Goal: Register for event/course

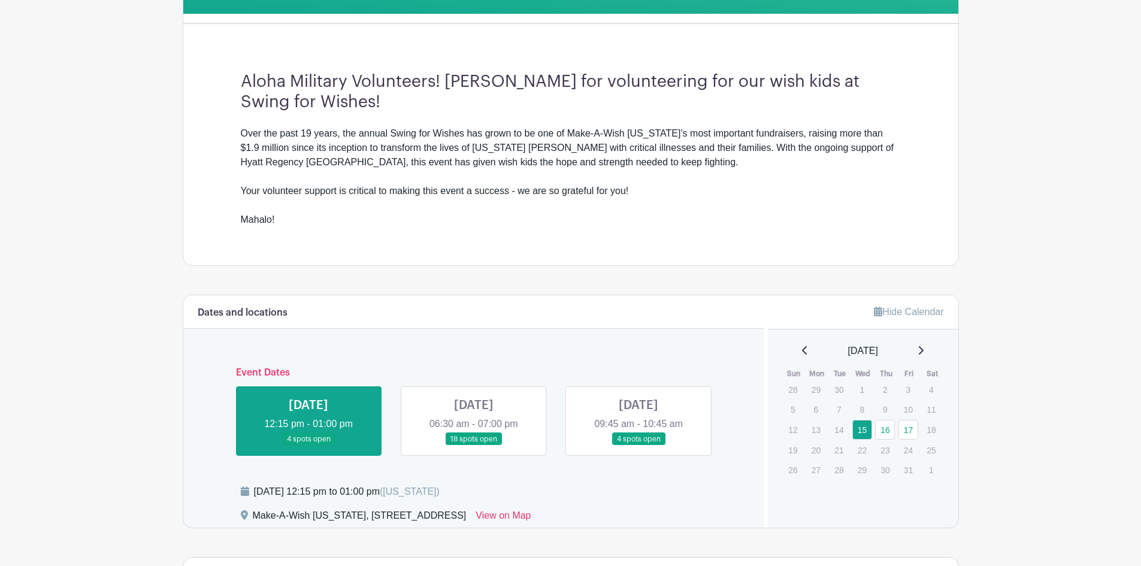
scroll to position [359, 0]
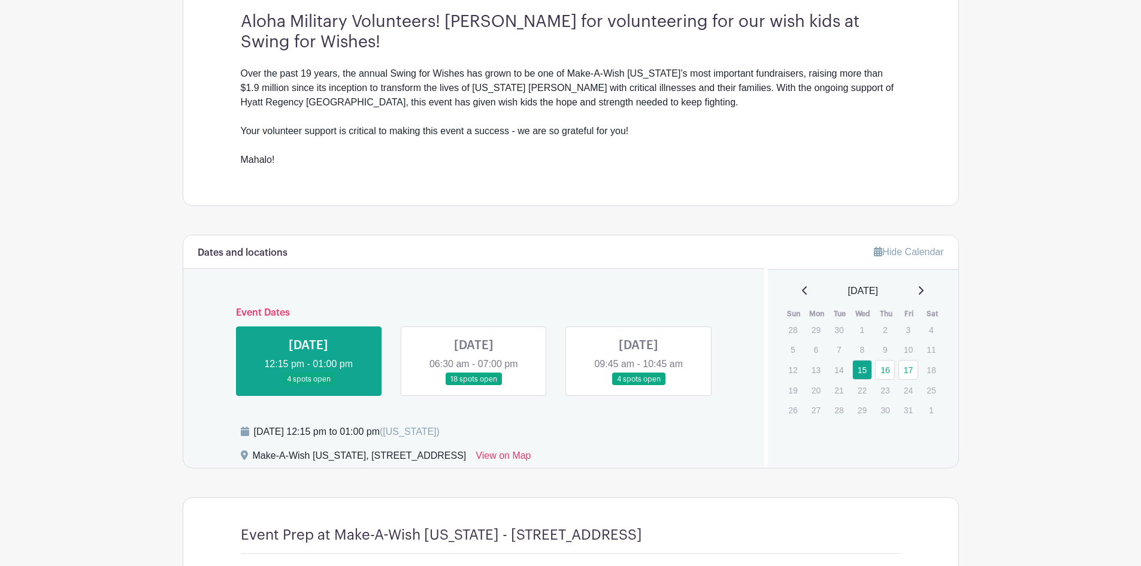
click at [639, 386] on link at bounding box center [639, 386] width 0 height 0
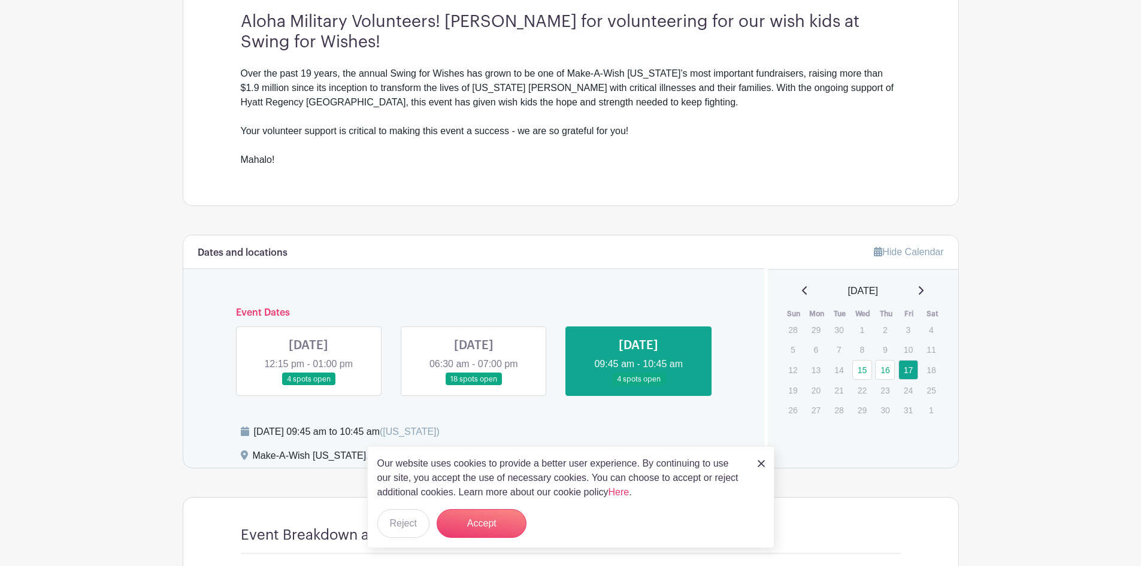
scroll to position [419, 0]
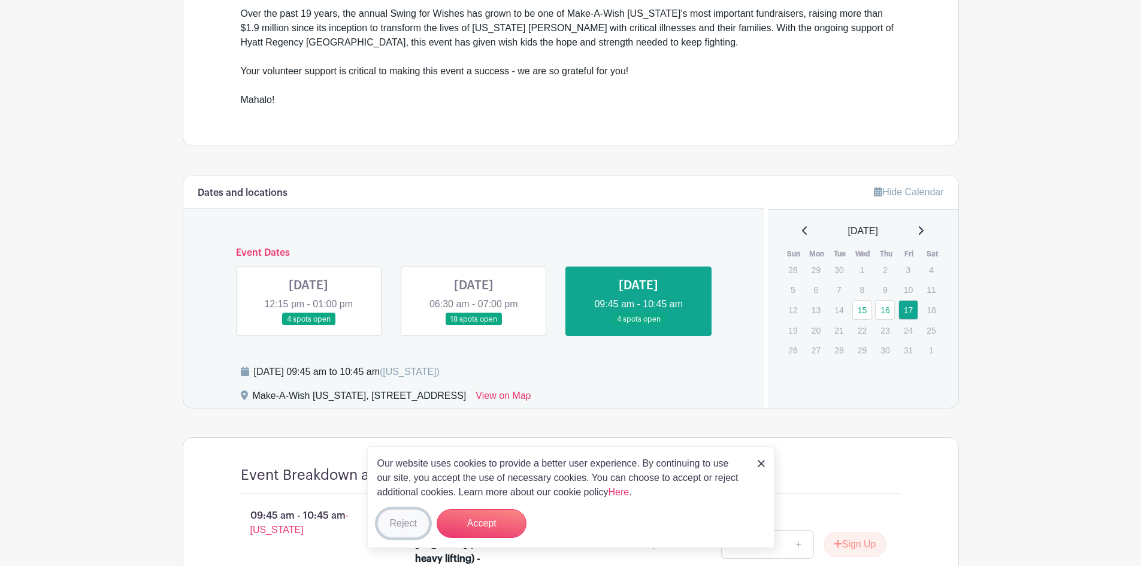
click at [407, 521] on button "Reject" at bounding box center [403, 523] width 52 height 29
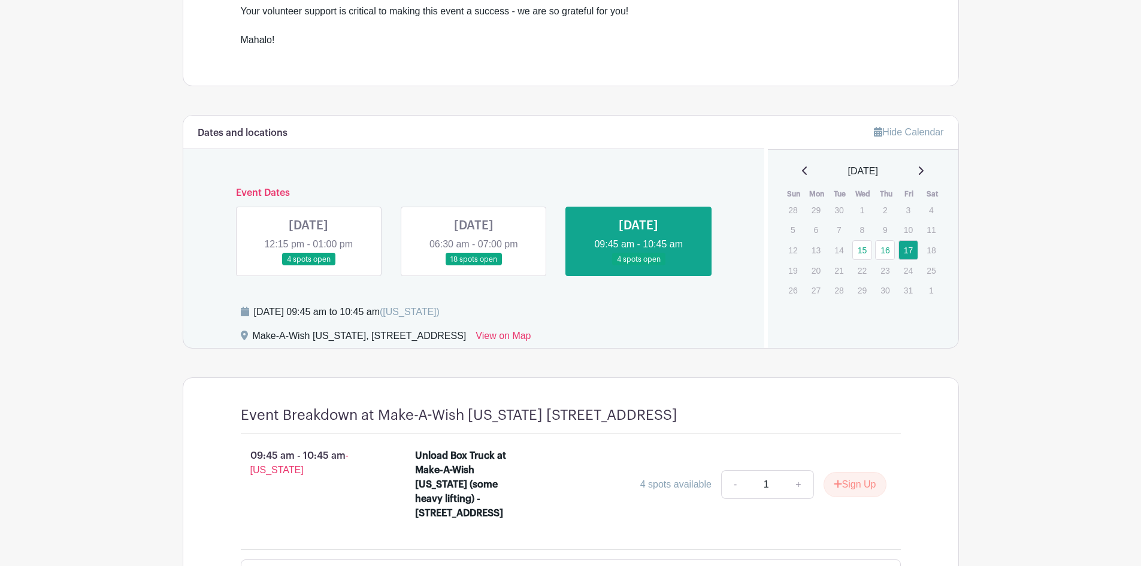
scroll to position [539, 0]
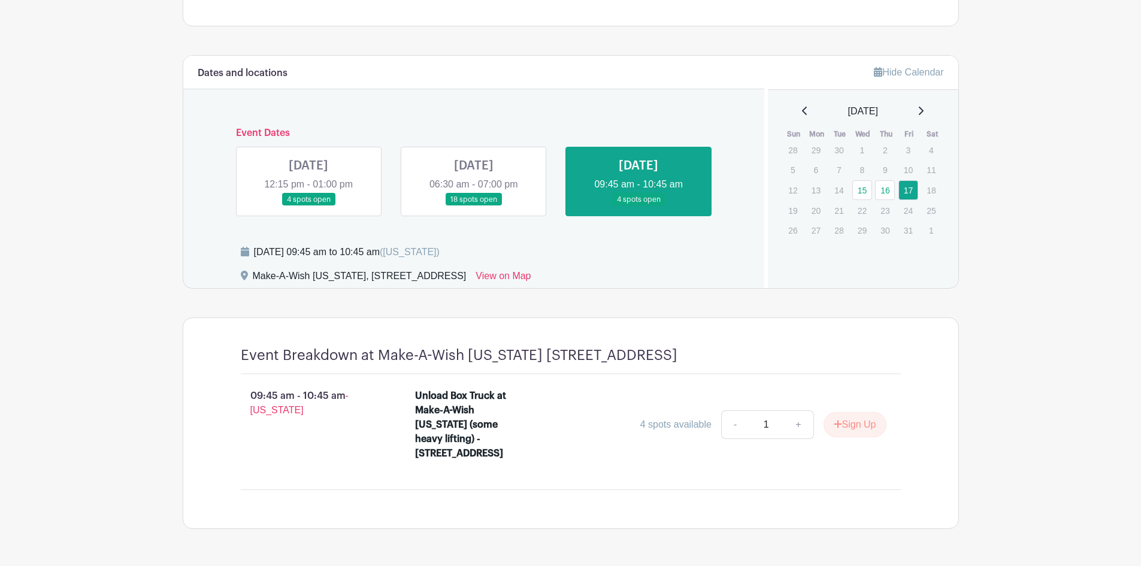
drag, startPoint x: 415, startPoint y: 441, endPoint x: 467, endPoint y: 466, distance: 58.2
click at [467, 466] on li "Unload Box Truck at Make-A-Wish [US_STATE] (some heavy lifting) - [STREET_ADDRE…" at bounding box center [650, 427] width 481 height 86
copy div "[STREET_ADDRESS]"
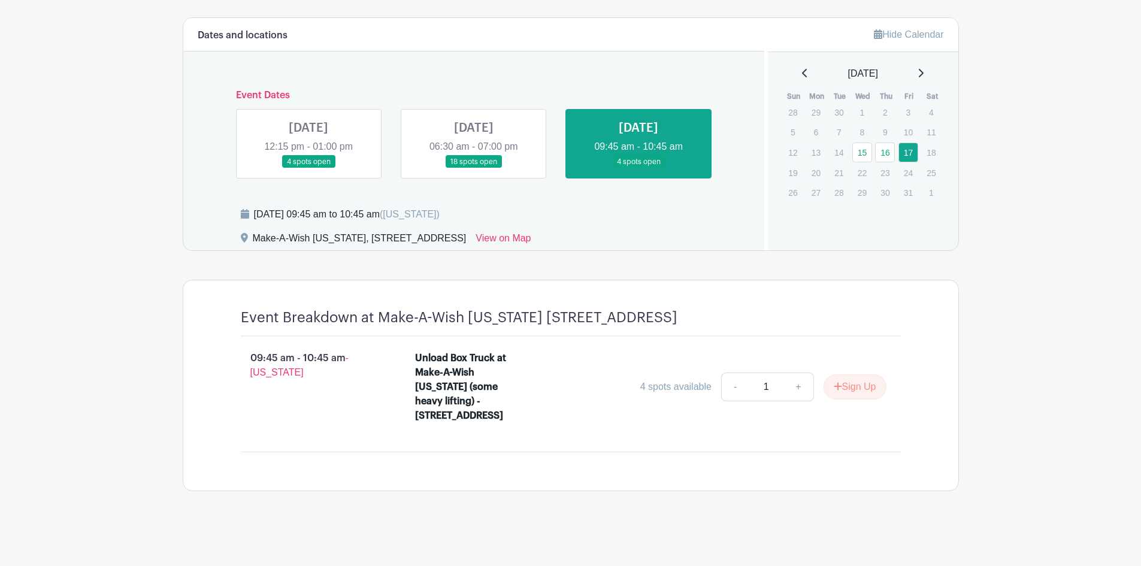
scroll to position [531, 0]
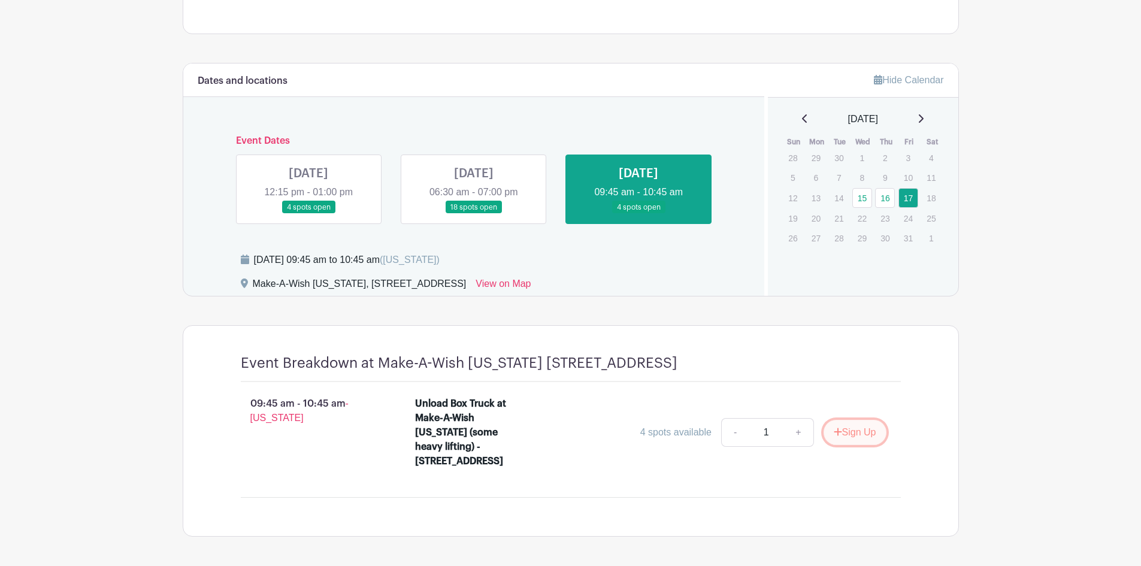
click at [850, 443] on button "Sign Up" at bounding box center [855, 432] width 63 height 25
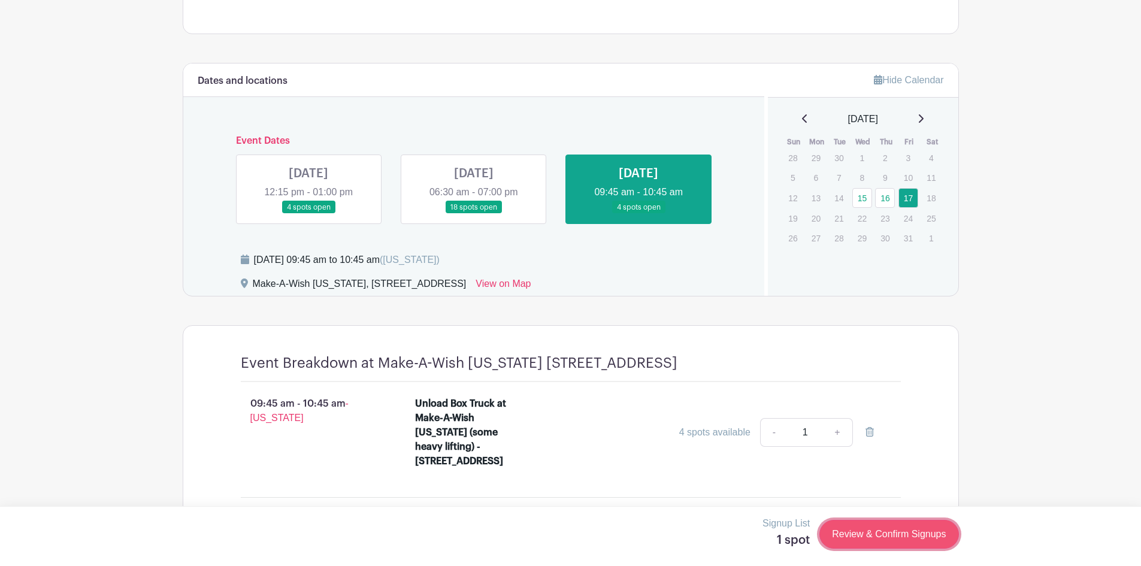
click at [906, 531] on link "Review & Confirm Signups" at bounding box center [889, 534] width 139 height 29
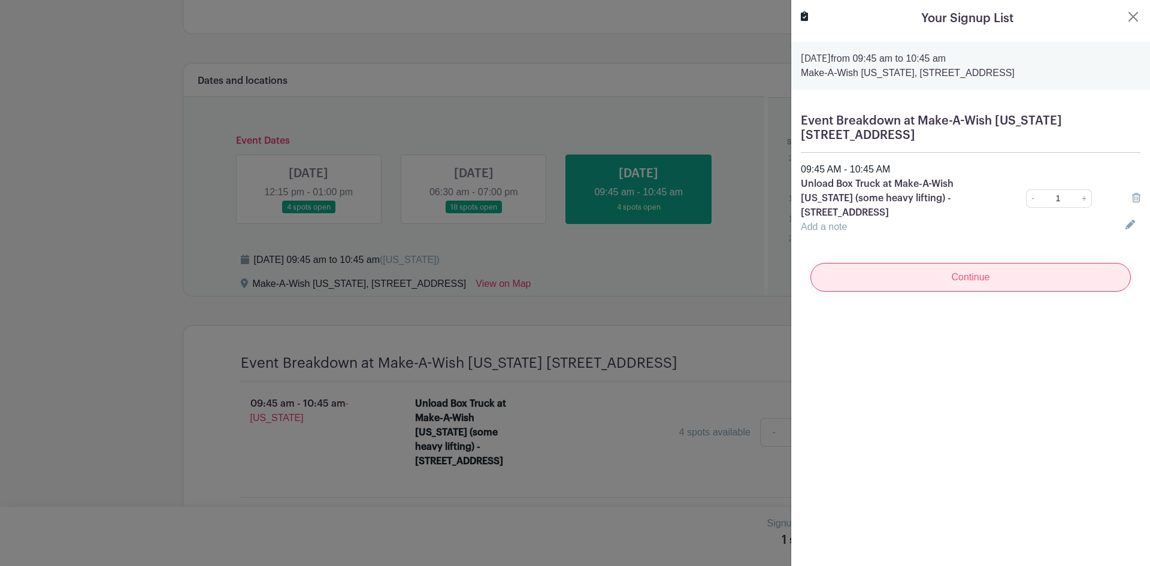
click at [994, 270] on input "Continue" at bounding box center [971, 277] width 321 height 29
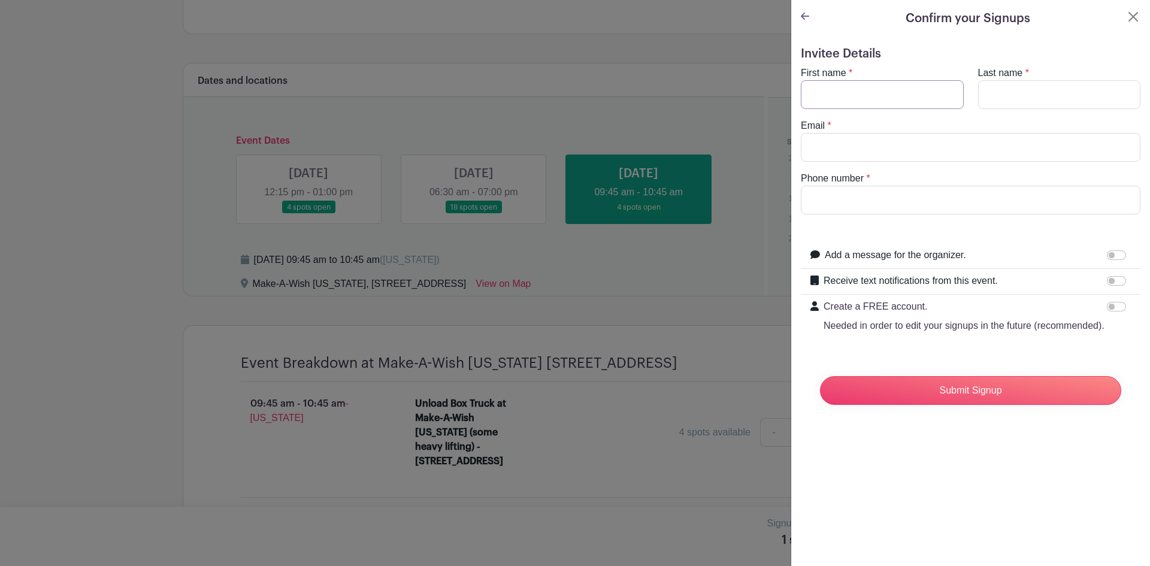
click at [883, 86] on input "First name" at bounding box center [882, 94] width 163 height 29
type input "[PERSON_NAME]"
click at [1031, 87] on input "Last name" at bounding box center [1059, 94] width 163 height 29
type input "[PERSON_NAME]"
click at [977, 154] on input "Email" at bounding box center [971, 147] width 340 height 29
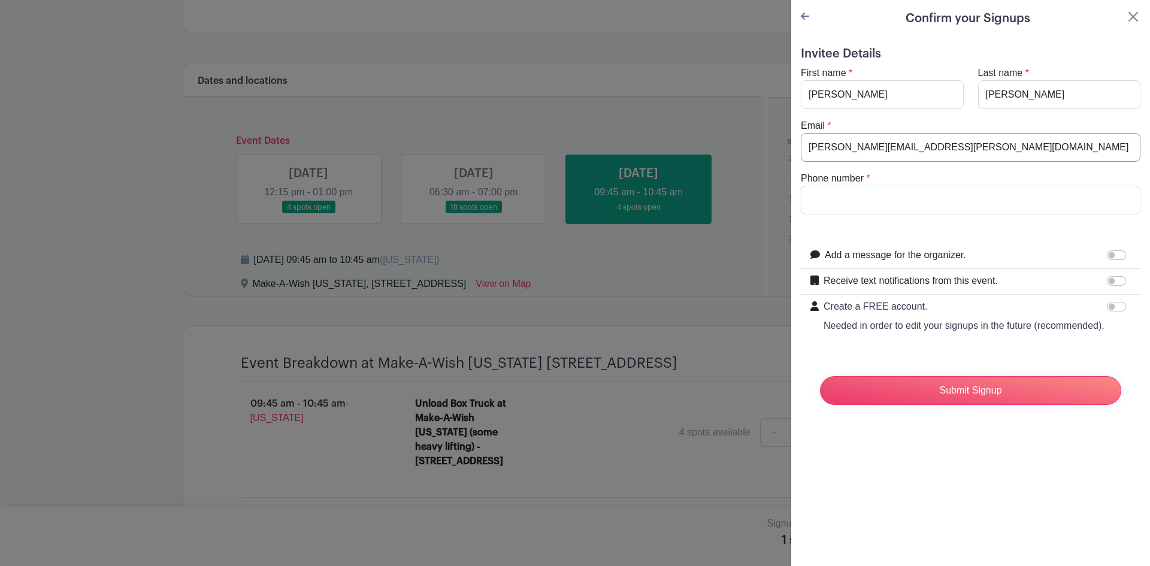
click at [837, 148] on input "[PERSON_NAME][EMAIL_ADDRESS][PERSON_NAME][DOMAIN_NAME]" at bounding box center [971, 147] width 340 height 29
type input "[PERSON_NAME][EMAIL_ADDRESS][PERSON_NAME][DOMAIN_NAME]"
click at [856, 201] on input "Phone number" at bounding box center [971, 200] width 340 height 29
type input "8318846943"
click at [1043, 405] on input "Submit Signup" at bounding box center [970, 390] width 301 height 29
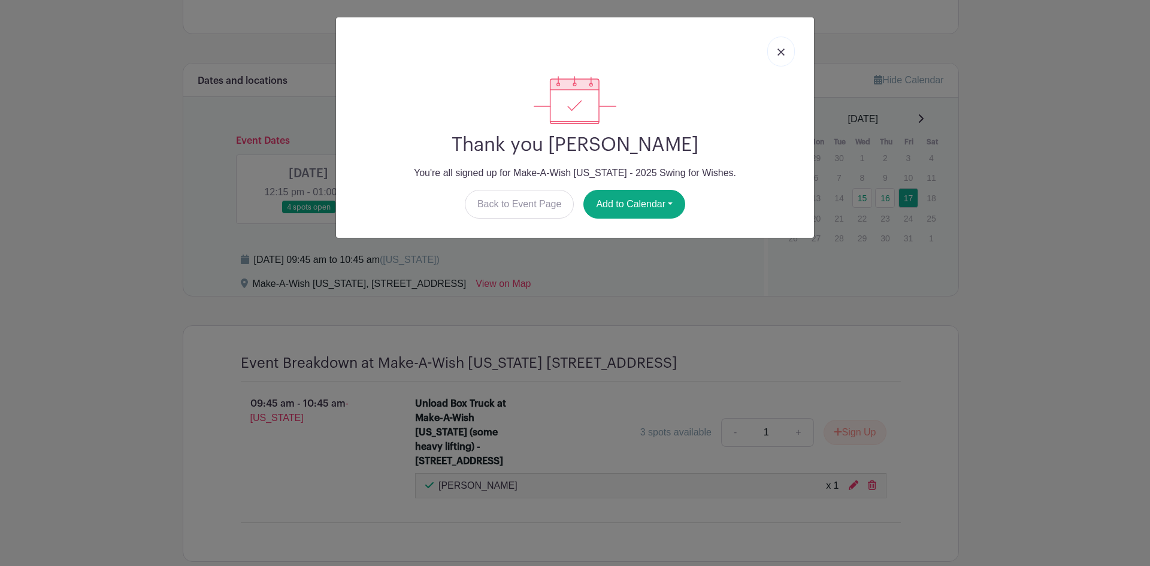
click at [776, 52] on link at bounding box center [782, 52] width 28 height 30
